Goal: Information Seeking & Learning: Find specific page/section

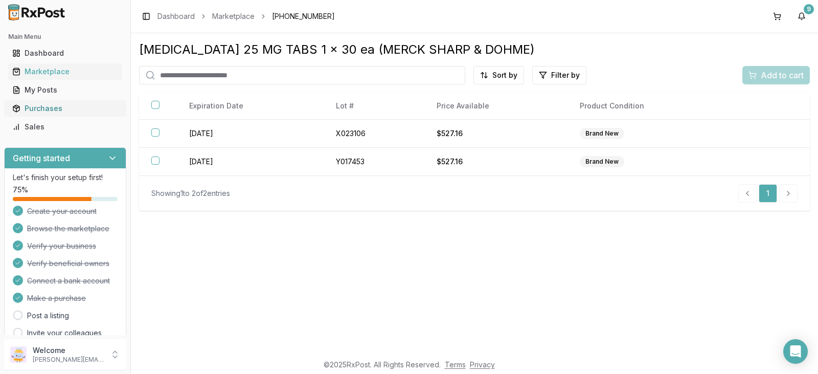
click at [58, 111] on div "Purchases" at bounding box center [65, 108] width 106 height 10
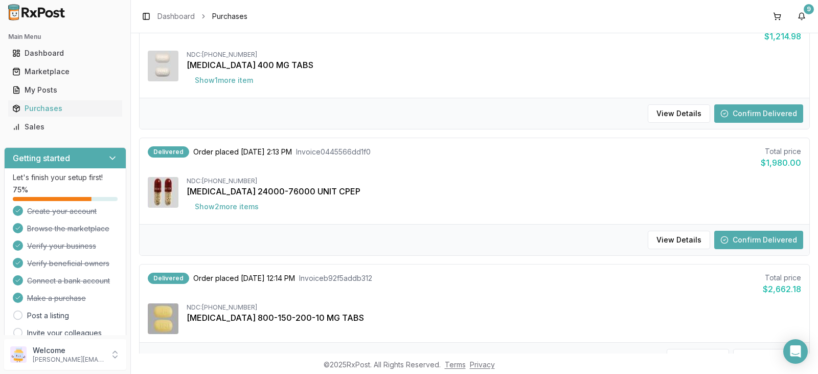
scroll to position [153, 0]
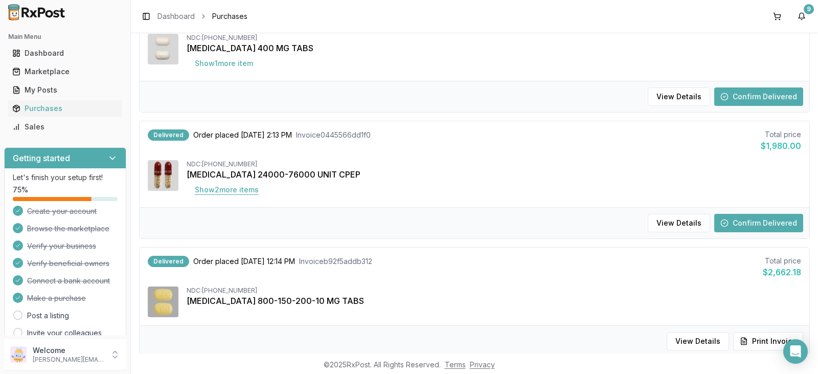
click at [234, 190] on button "Show 2 more item s" at bounding box center [227, 190] width 80 height 18
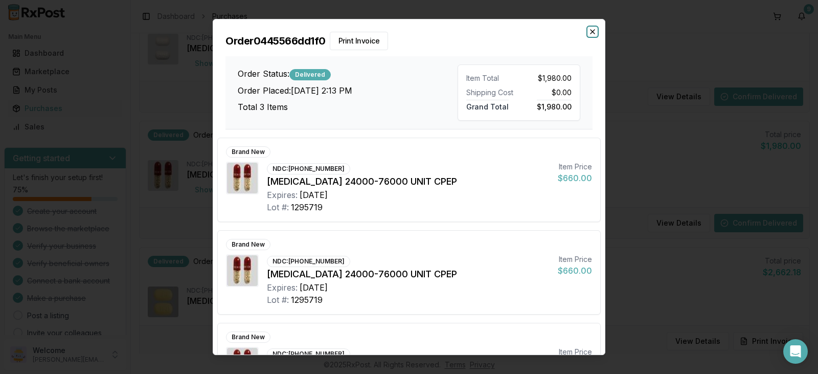
click at [593, 32] on icon "button" at bounding box center [593, 32] width 4 height 4
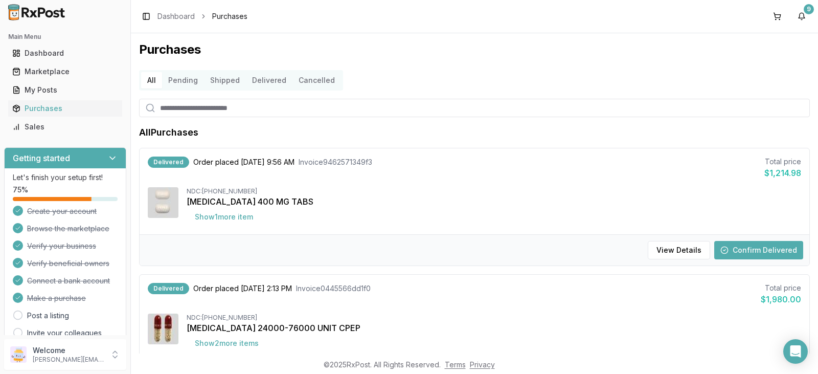
scroll to position [51, 0]
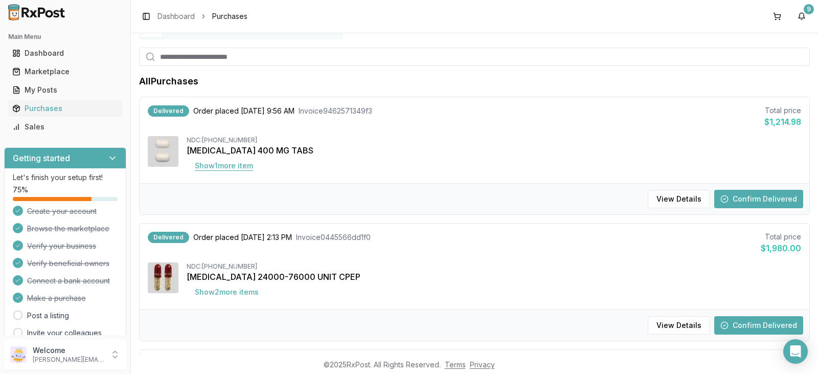
click at [230, 167] on button "Show 1 more item" at bounding box center [224, 165] width 75 height 18
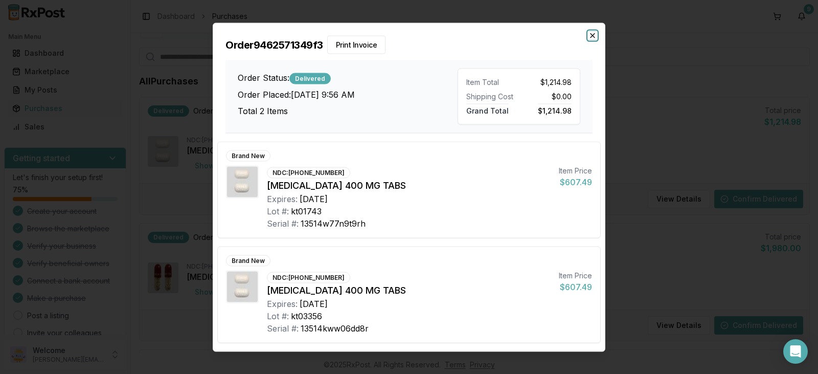
click at [593, 34] on icon "button" at bounding box center [593, 35] width 8 height 8
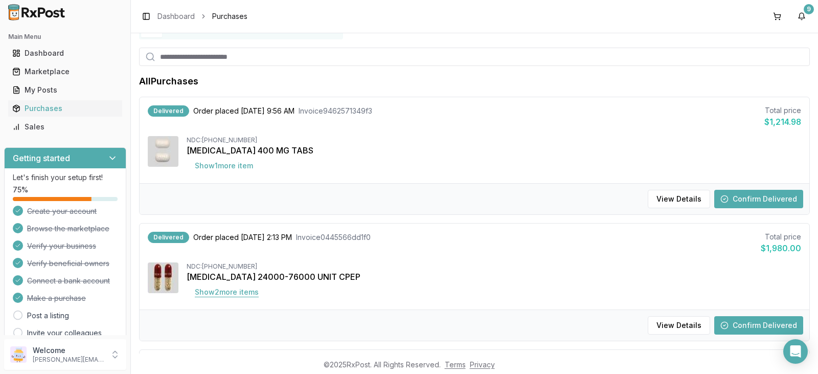
click at [242, 292] on button "Show 2 more item s" at bounding box center [227, 292] width 80 height 18
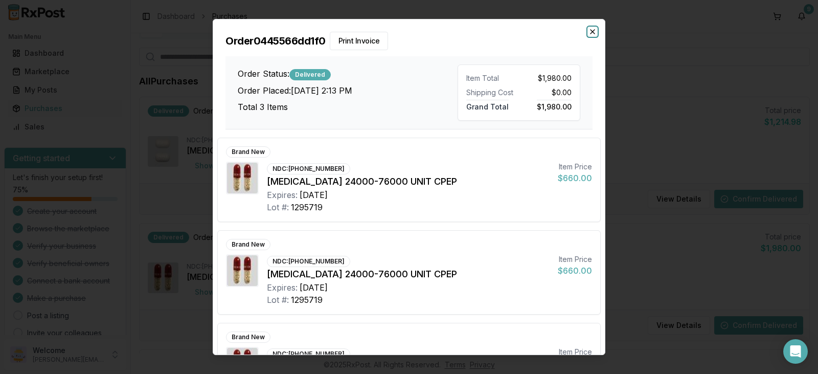
click at [594, 33] on icon "button" at bounding box center [593, 32] width 8 height 8
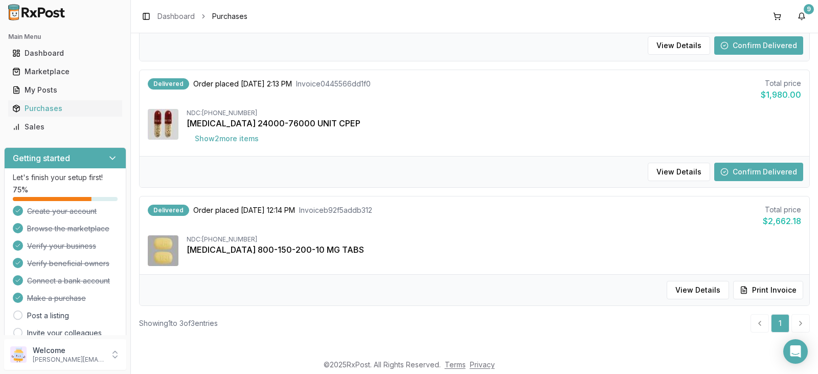
scroll to position [208, 0]
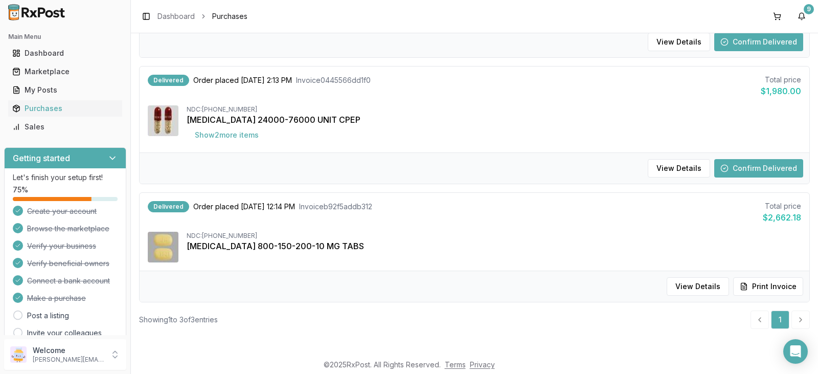
click at [768, 168] on button "Confirm Delivered" at bounding box center [758, 168] width 89 height 18
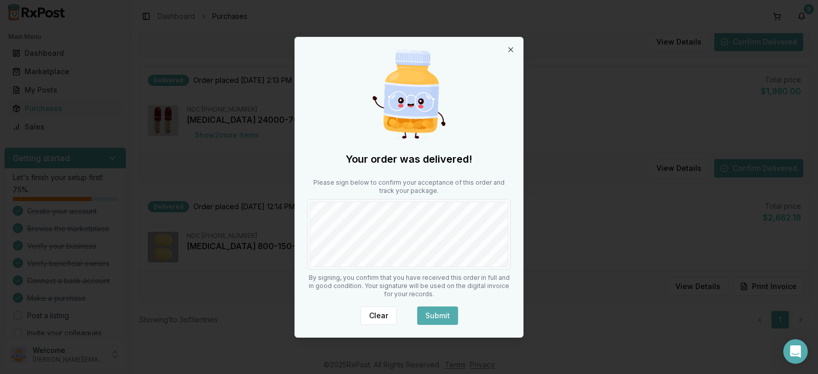
click at [438, 312] on button "Submit" at bounding box center [437, 315] width 41 height 18
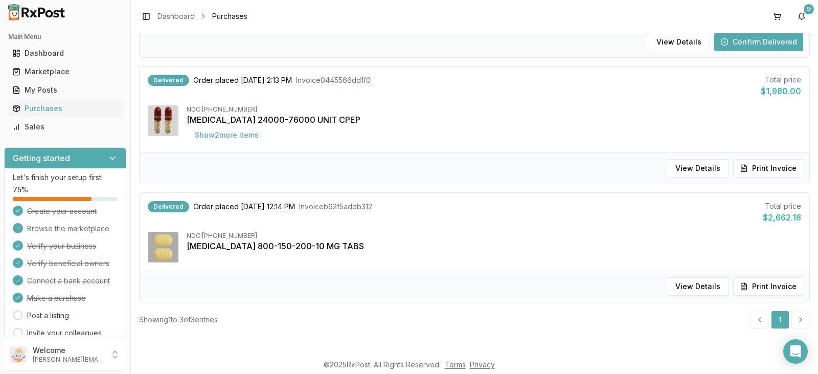
click at [769, 42] on button "Confirm Delivered" at bounding box center [758, 42] width 89 height 18
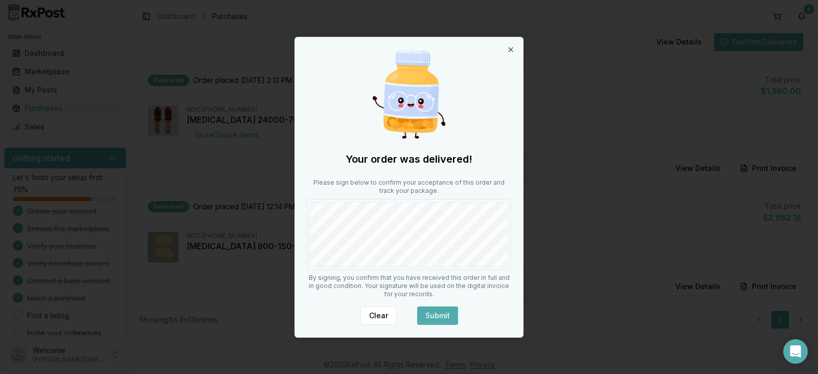
click at [434, 315] on button "Submit" at bounding box center [437, 315] width 41 height 18
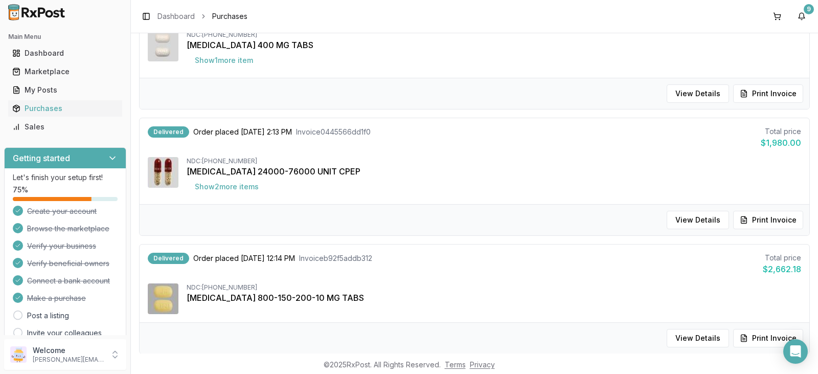
scroll to position [4, 0]
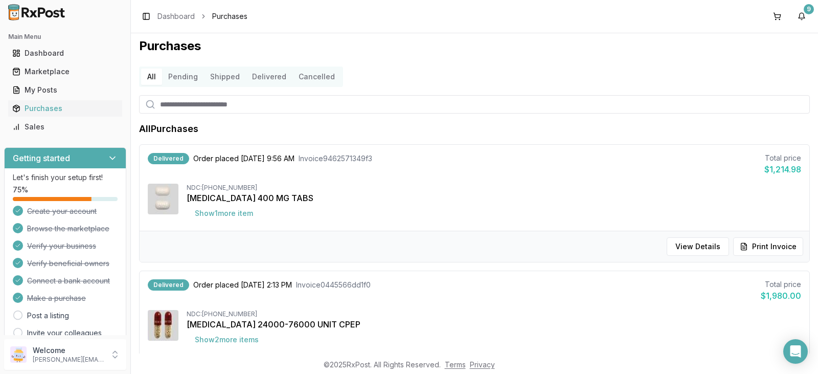
click at [269, 77] on button "Delivered" at bounding box center [269, 77] width 47 height 16
click at [226, 77] on button "Shipped" at bounding box center [225, 77] width 42 height 16
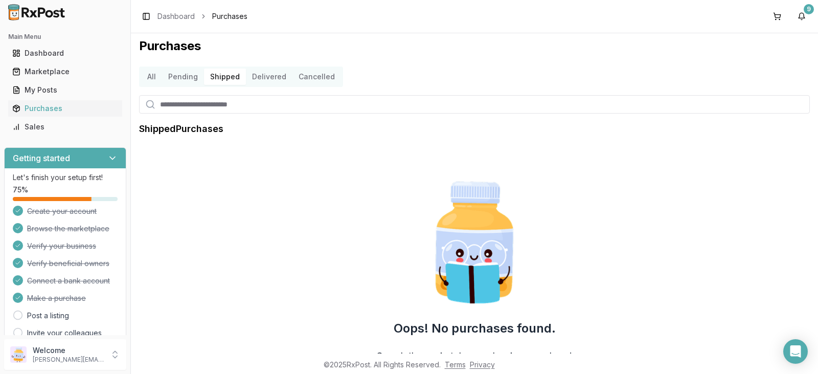
click at [229, 78] on button "Shipped" at bounding box center [225, 77] width 42 height 16
click at [266, 78] on button "Delivered" at bounding box center [269, 77] width 47 height 16
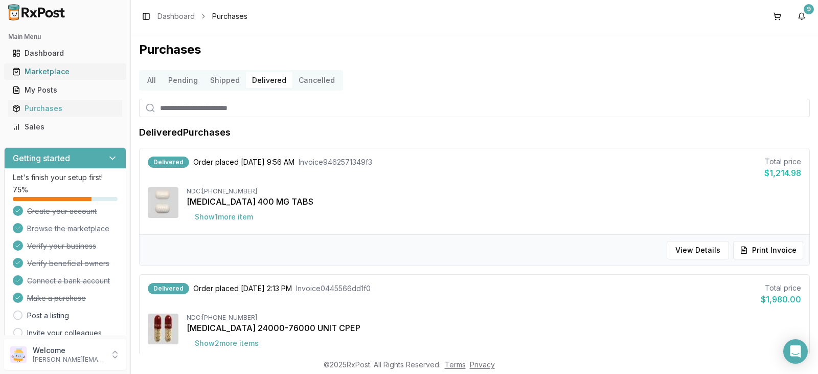
click at [50, 72] on div "Marketplace" at bounding box center [65, 71] width 106 height 10
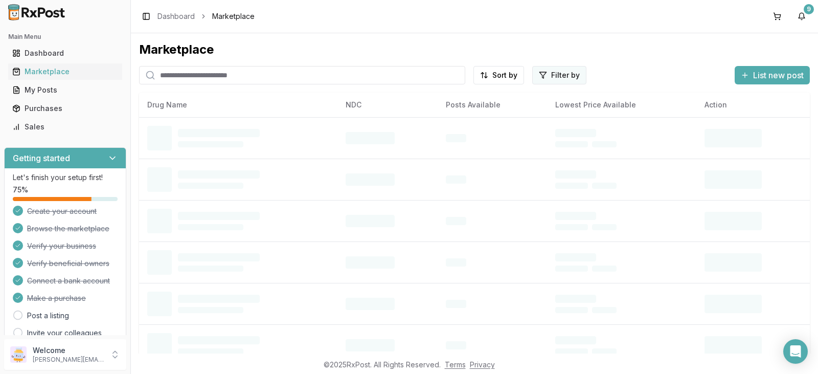
click at [557, 75] on html "Main Menu Dashboard Marketplace My Posts Purchases Sales Getting started Let's …" at bounding box center [409, 187] width 818 height 374
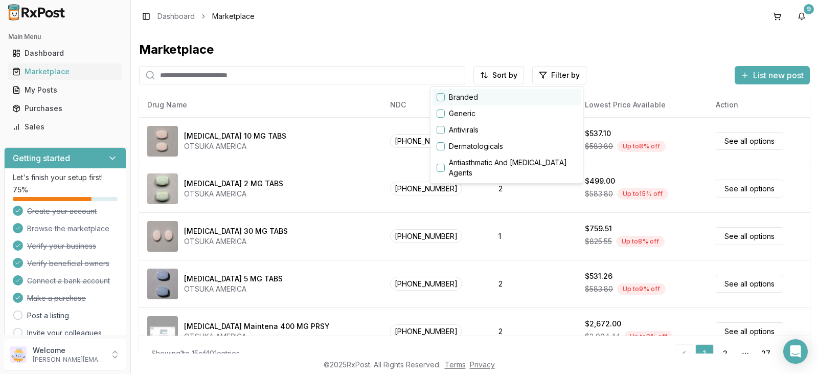
click at [446, 98] on div "Branded" at bounding box center [507, 97] width 148 height 16
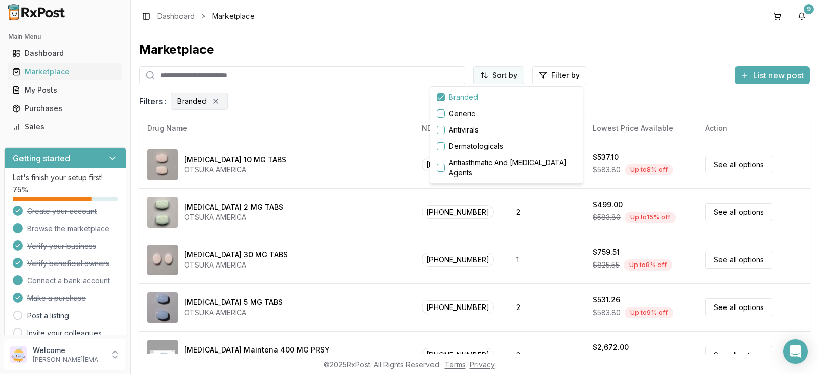
click at [509, 75] on html "Main Menu Dashboard Marketplace My Posts Purchases Sales Getting started Let's …" at bounding box center [409, 187] width 818 height 374
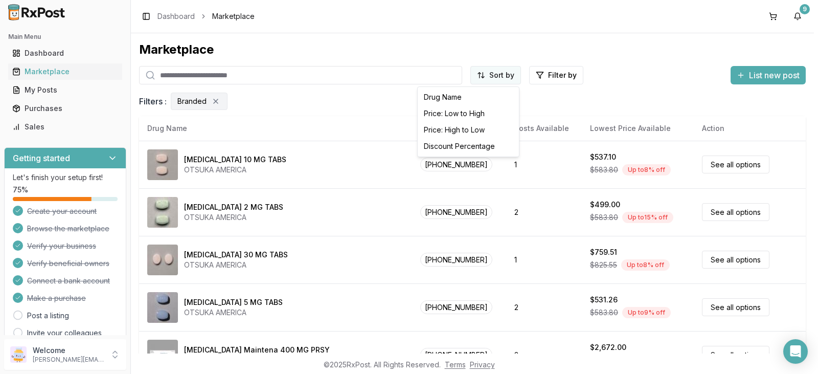
click at [509, 75] on html "Main Menu Dashboard Marketplace My Posts Purchases Sales Getting started Let's …" at bounding box center [409, 187] width 818 height 374
click at [466, 145] on div "Discount Percentage" at bounding box center [468, 146] width 97 height 16
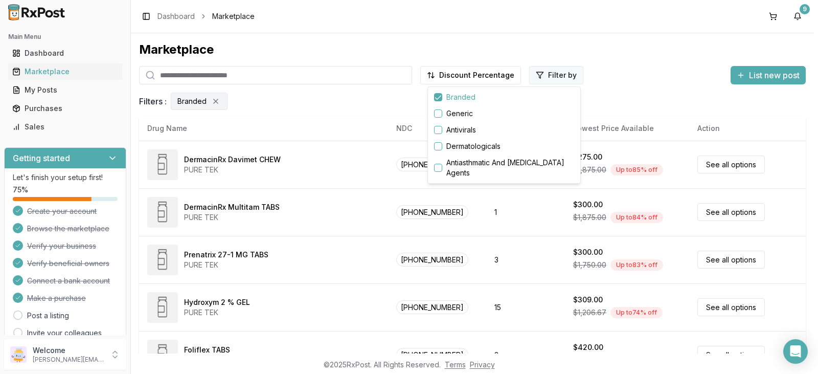
click at [565, 77] on html "Main Menu Dashboard Marketplace My Posts Purchases Sales Getting started Let's …" at bounding box center [409, 187] width 818 height 374
click at [438, 131] on button "button" at bounding box center [438, 130] width 8 height 8
click at [439, 169] on button "button" at bounding box center [438, 168] width 8 height 8
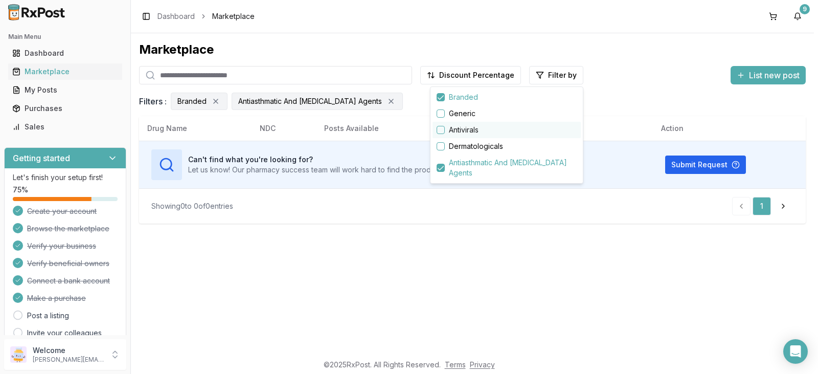
click at [441, 129] on button "button" at bounding box center [441, 130] width 8 height 8
click at [441, 128] on button "button" at bounding box center [441, 130] width 8 height 8
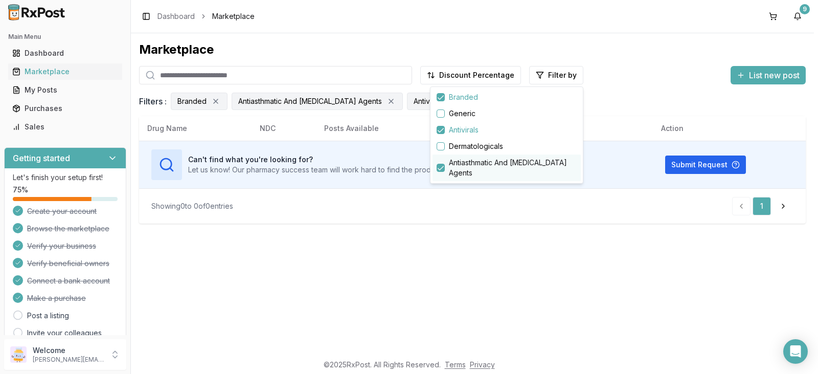
click at [443, 168] on button "button" at bounding box center [441, 168] width 8 height 8
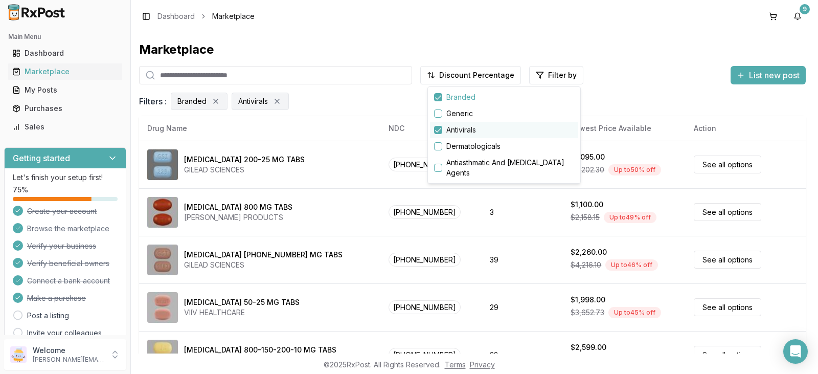
click at [441, 130] on button "button" at bounding box center [438, 130] width 8 height 8
click at [281, 101] on html "Main Menu Dashboard Marketplace My Posts Purchases Sales Getting started Let's …" at bounding box center [409, 187] width 818 height 374
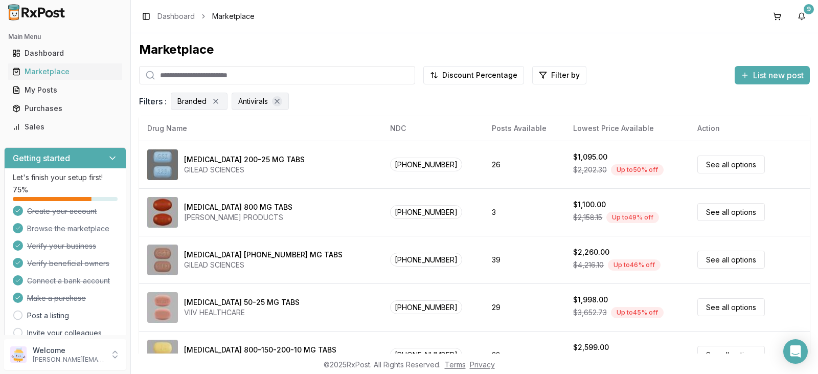
click at [279, 101] on icon "Remove Antivirals filter" at bounding box center [277, 101] width 4 height 4
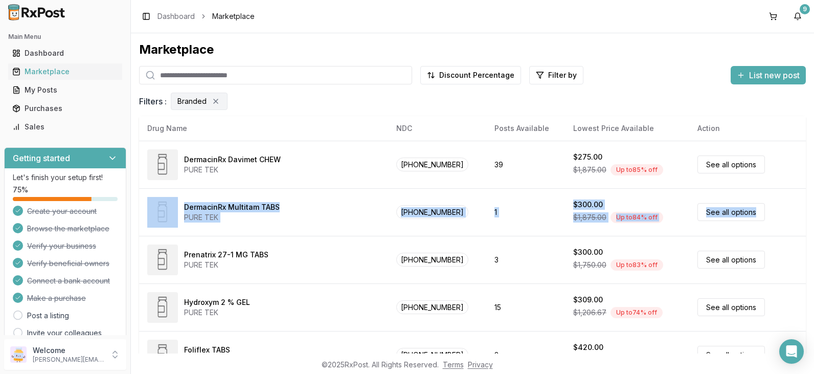
drag, startPoint x: 797, startPoint y: 179, endPoint x: 798, endPoint y: 197, distance: 18.0
click at [798, 199] on div "Drug Name NDC Posts Available Lowest Price Available Action DermacinRx Davimet …" at bounding box center [472, 237] width 667 height 243
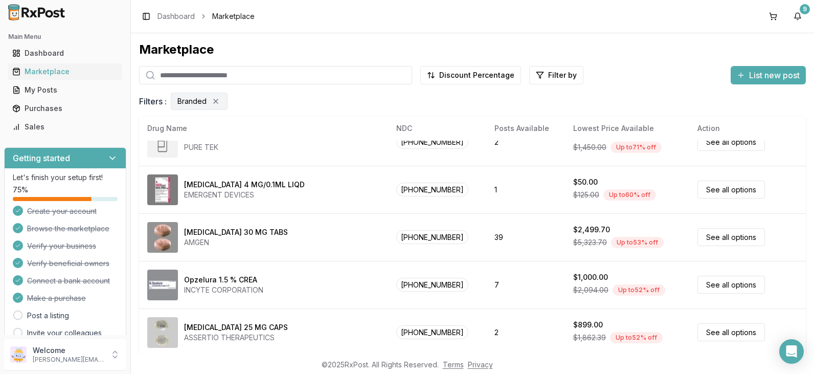
click at [803, 328] on div "Marketplace Discount Percentage Filter by List new post Filters : Branded Drug …" at bounding box center [472, 193] width 683 height 320
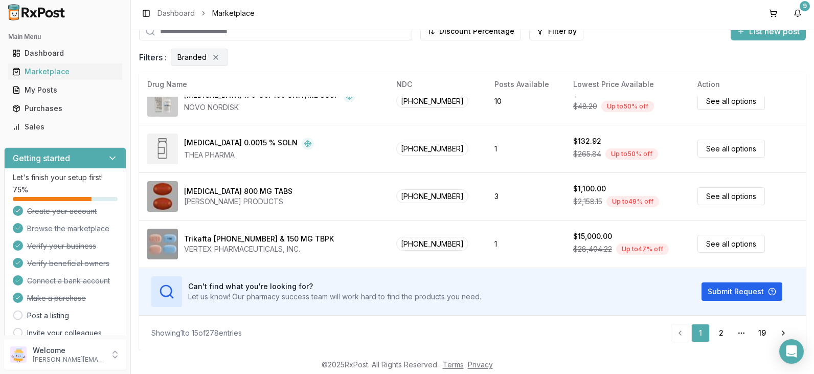
scroll to position [4, 0]
click at [781, 331] on link "Next" at bounding box center [783, 332] width 20 height 18
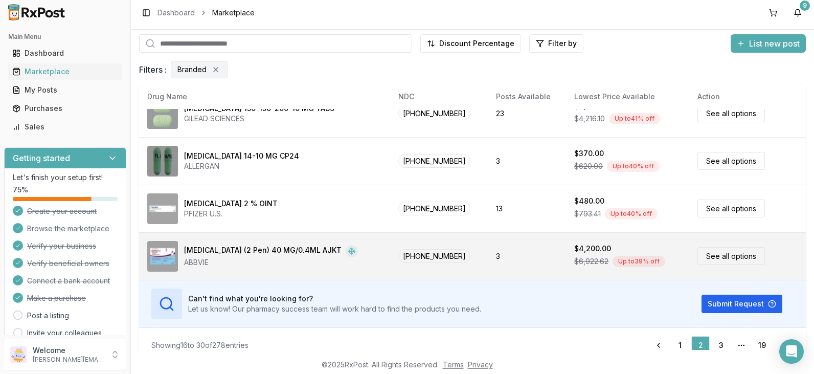
scroll to position [41, 0]
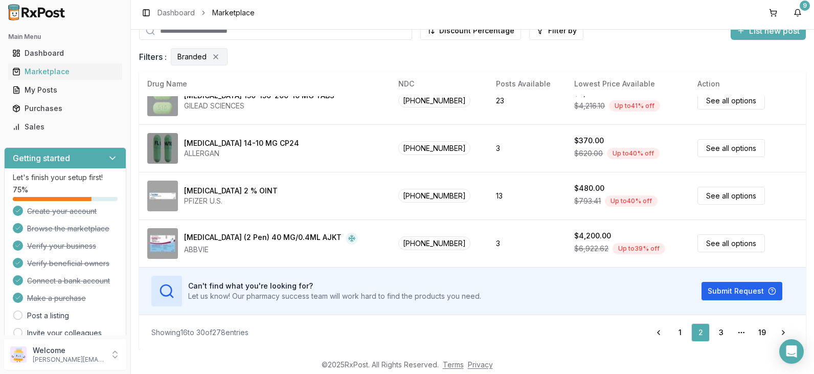
click at [276, 34] on input "search" at bounding box center [275, 30] width 273 height 18
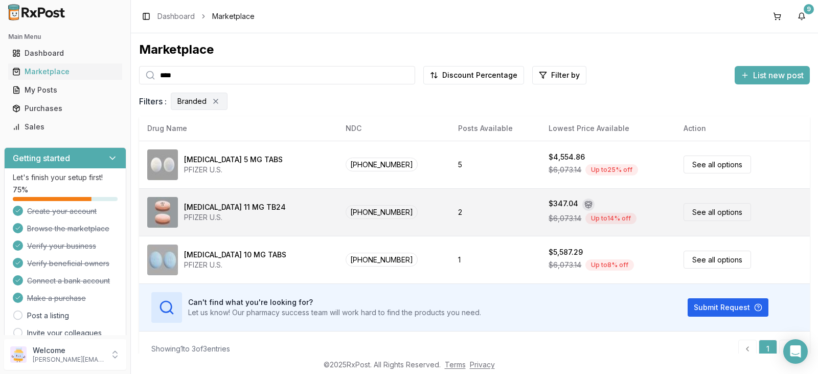
type input "****"
click at [257, 209] on div "[MEDICAL_DATA] 11 MG TB24" at bounding box center [235, 207] width 102 height 10
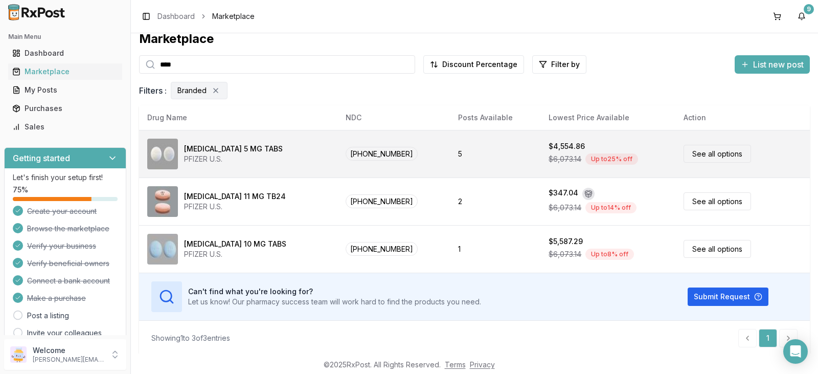
scroll to position [13, 0]
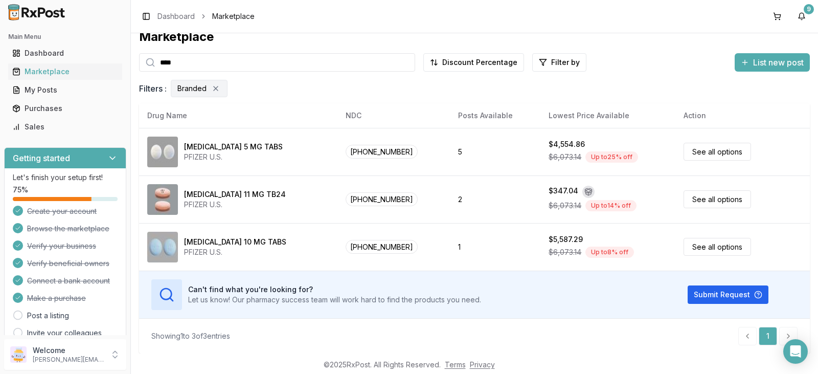
drag, startPoint x: 192, startPoint y: 64, endPoint x: 153, endPoint y: 40, distance: 45.9
click at [141, 46] on div "Marketplace **** Discount Percentage Filter by List new post Filters : Branded …" at bounding box center [474, 177] width 671 height 296
type input "*****"
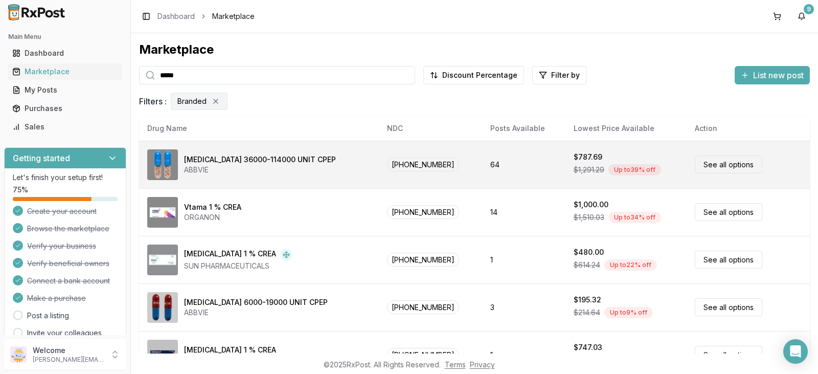
click at [267, 160] on div "[MEDICAL_DATA] 36000-114000 UNIT CPEP" at bounding box center [260, 159] width 152 height 10
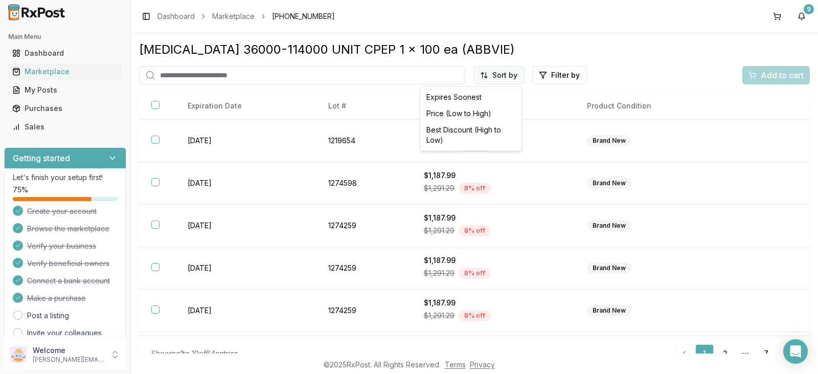
click at [510, 78] on html "Main Menu Dashboard Marketplace My Posts Purchases Sales Getting started Let's …" at bounding box center [409, 187] width 818 height 374
click at [463, 129] on div "Best Discount (High to Low)" at bounding box center [470, 135] width 97 height 27
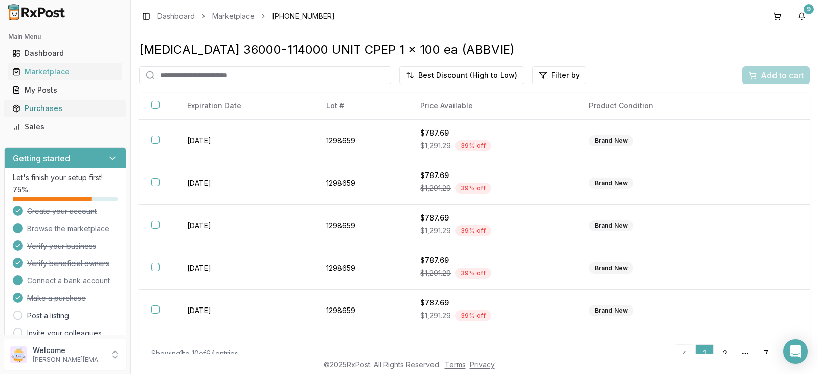
click at [51, 108] on div "Purchases" at bounding box center [65, 108] width 106 height 10
